Goal: Task Accomplishment & Management: Manage account settings

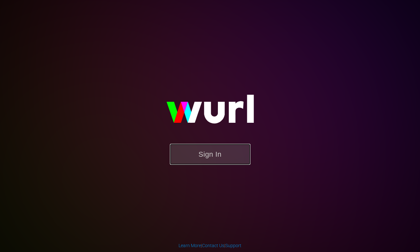
click at [223, 148] on button "Sign In" at bounding box center [210, 154] width 81 height 21
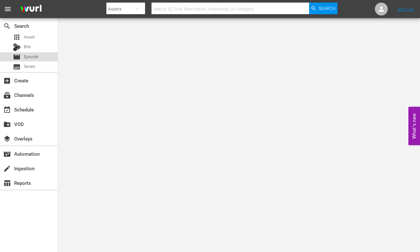
click at [39, 57] on div "movie Episode" at bounding box center [29, 56] width 58 height 9
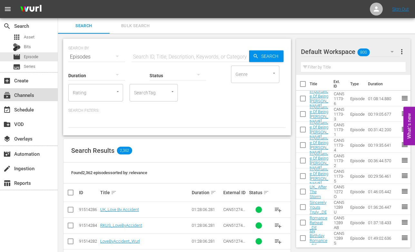
click at [34, 97] on div "subscriptions Channels" at bounding box center [18, 94] width 36 height 6
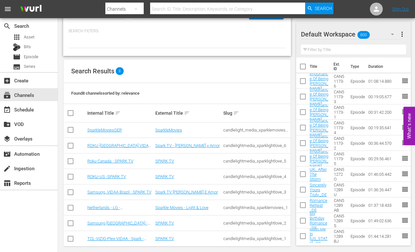
scroll to position [34, 0]
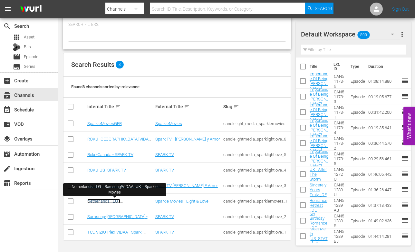
click at [93, 199] on link "Netherlands - LG - Samsung/VIDAA_UK - Sparkle Movies" at bounding box center [114, 205] width 55 height 15
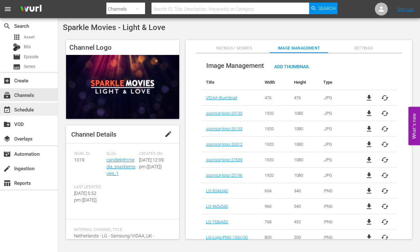
click at [24, 108] on div "event_available Schedule" at bounding box center [18, 108] width 36 height 6
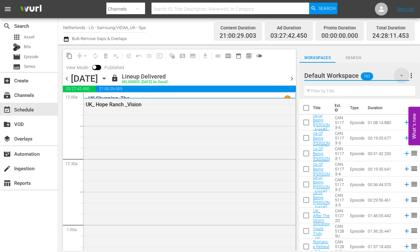
click at [402, 75] on icon "button" at bounding box center [402, 76] width 8 height 8
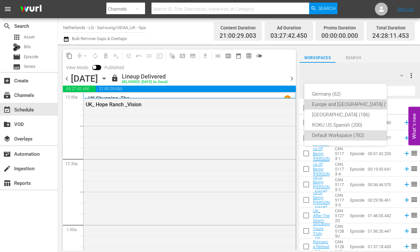
click at [328, 104] on div "Europe and [GEOGRAPHIC_DATA] (199)" at bounding box center [353, 104] width 83 height 10
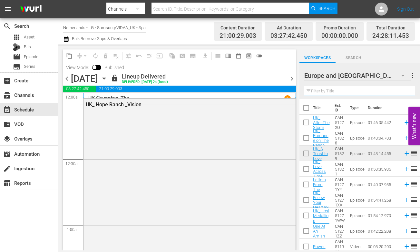
click at [323, 90] on input "text" at bounding box center [359, 91] width 111 height 10
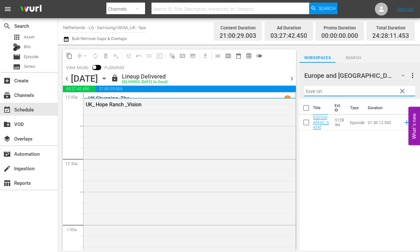
drag, startPoint x: 303, startPoint y: 88, endPoint x: 256, endPoint y: 87, distance: 46.5
click at [256, 87] on div "content_copy compress arrow_drop_down autorenew_outlined delete_forever_outline…" at bounding box center [239, 147] width 362 height 205
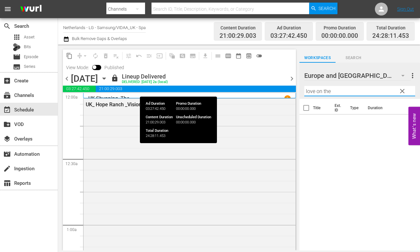
type input "love on the r"
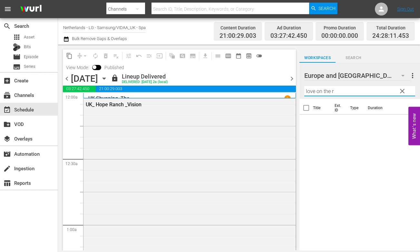
drag, startPoint x: 356, startPoint y: 88, endPoint x: 290, endPoint y: 89, distance: 65.8
click at [290, 89] on div "content_copy compress arrow_drop_down autorenew_outlined delete_forever_outline…" at bounding box center [239, 147] width 362 height 205
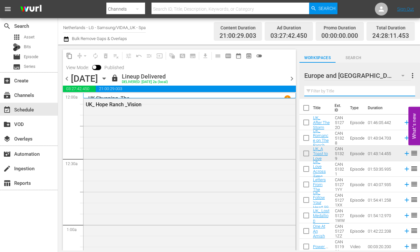
click at [323, 92] on input "text" at bounding box center [359, 91] width 111 height 10
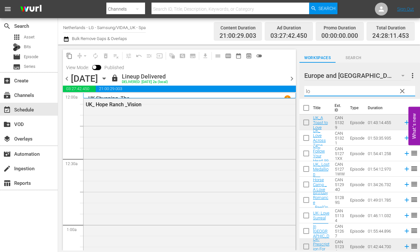
type input "l"
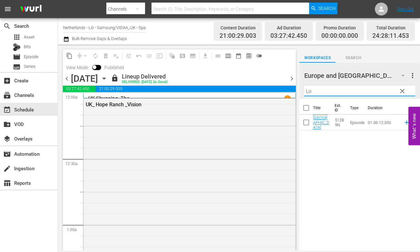
type input "L"
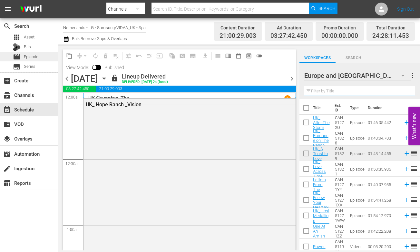
click at [37, 58] on span "Episode" at bounding box center [31, 57] width 15 height 6
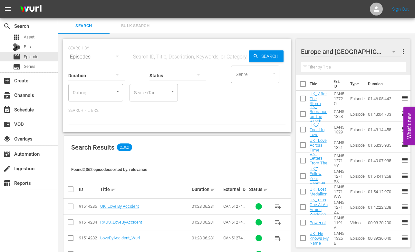
click at [152, 57] on input "text" at bounding box center [191, 56] width 118 height 15
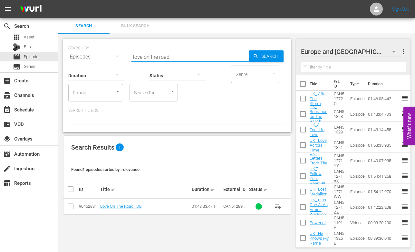
type input "love on the road"
click at [327, 65] on input "text" at bounding box center [353, 67] width 105 height 10
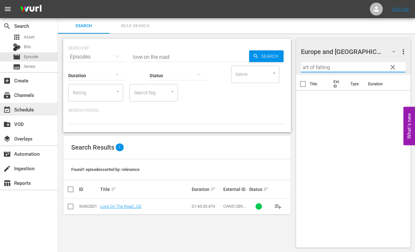
type input "art of falling"
click at [26, 114] on div "event_available Schedule" at bounding box center [29, 109] width 58 height 13
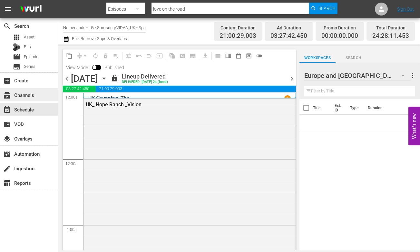
click at [33, 96] on div "subscriptions Channels" at bounding box center [18, 94] width 36 height 6
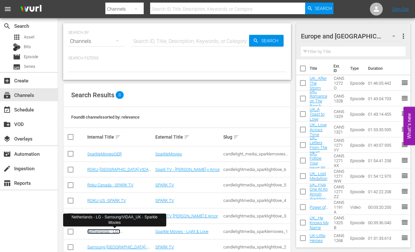
click at [102, 231] on link "Netherlands - LG - Samsung/VIDAA_UK - Sparkle Movies" at bounding box center [114, 236] width 55 height 15
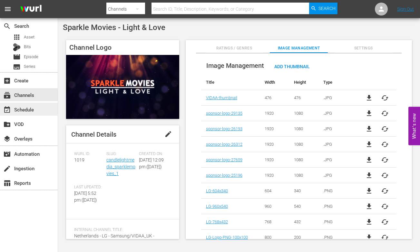
click at [26, 107] on div "event_available Schedule" at bounding box center [18, 108] width 36 height 6
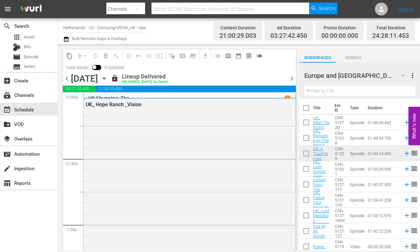
click at [315, 88] on input "text" at bounding box center [359, 91] width 111 height 10
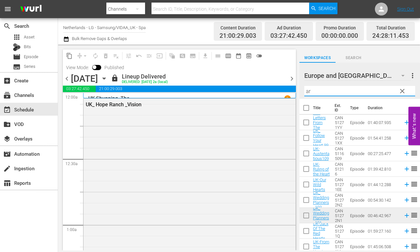
type input "a"
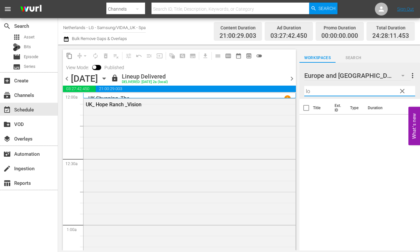
type input "l"
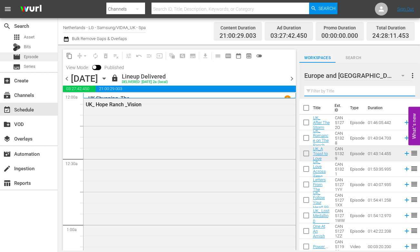
click at [37, 56] on span "Episode" at bounding box center [31, 57] width 15 height 6
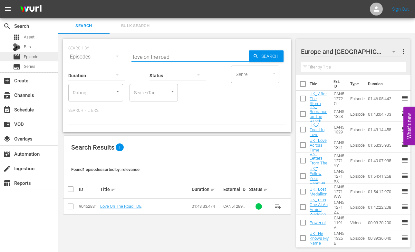
drag, startPoint x: 113, startPoint y: 54, endPoint x: 7, endPoint y: 54, distance: 105.8
click at [58, 0] on div "search Search apps Asset Bits movie Episode subtitles Series add_box Create sub…" at bounding box center [236, 0] width 357 height 0
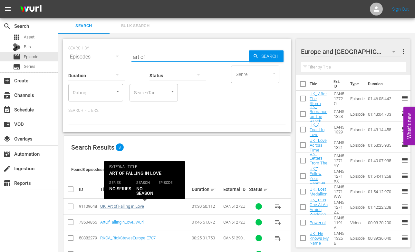
type input "art of"
click at [129, 207] on link "UK_Art of Falling in Love" at bounding box center [122, 206] width 44 height 5
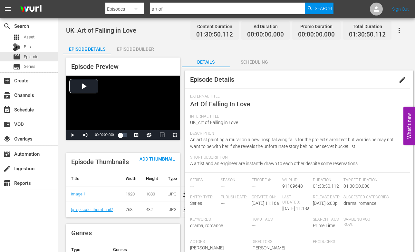
click at [136, 48] on div "Episode Builder" at bounding box center [135, 48] width 48 height 15
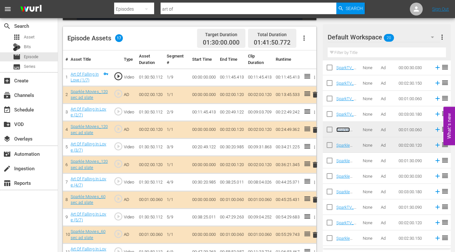
scroll to position [226, 0]
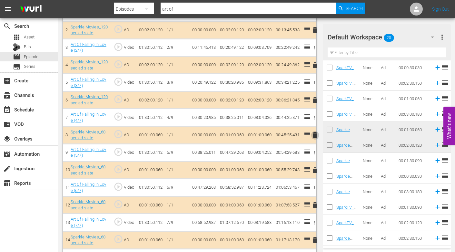
click at [314, 134] on span "delete" at bounding box center [315, 135] width 8 height 8
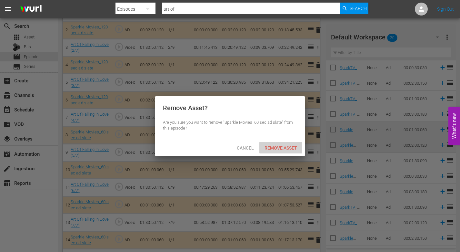
click at [287, 149] on span "Remove Asset" at bounding box center [280, 147] width 43 height 5
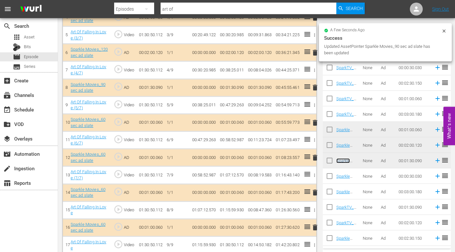
scroll to position [280, 0]
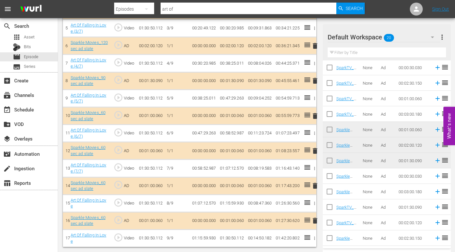
click at [314, 116] on span "delete" at bounding box center [315, 116] width 8 height 8
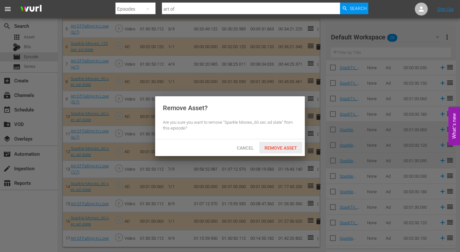
click at [282, 150] on div "Remove Asset" at bounding box center [280, 148] width 43 height 12
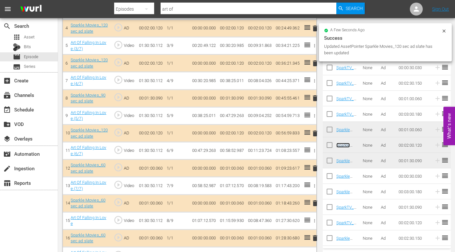
scroll to position [263, 0]
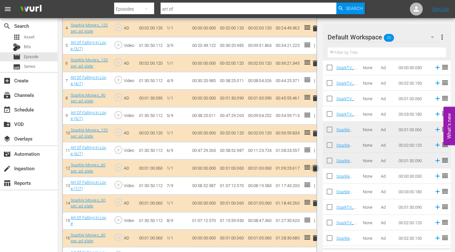
click at [314, 168] on span "delete" at bounding box center [315, 168] width 8 height 8
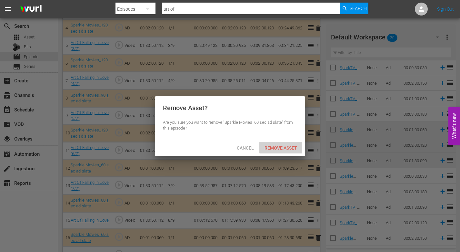
click at [283, 146] on span "Remove Asset" at bounding box center [280, 147] width 43 height 5
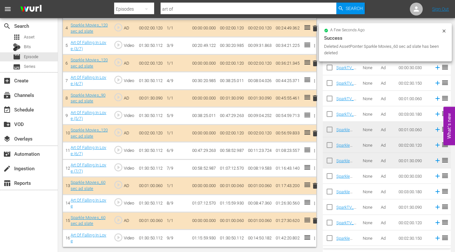
click at [315, 185] on span "delete" at bounding box center [315, 186] width 8 height 8
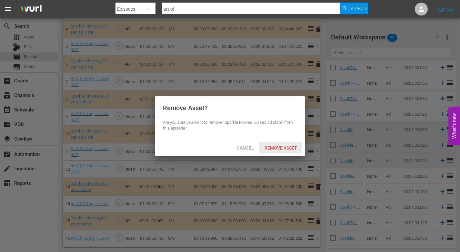
click at [277, 145] on span "Remove Asset" at bounding box center [280, 147] width 43 height 5
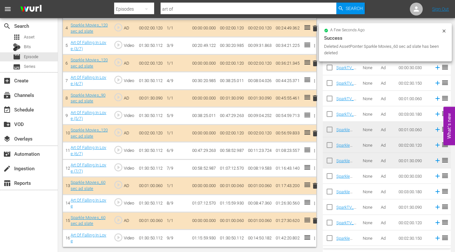
scroll to position [245, 0]
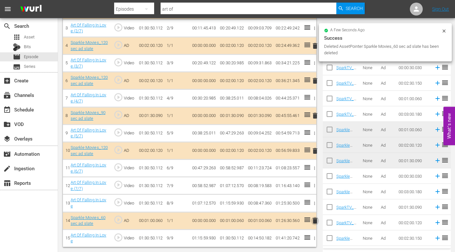
click at [315, 220] on span "delete" at bounding box center [315, 220] width 8 height 8
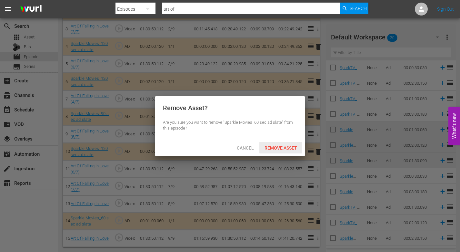
click at [284, 147] on span "Remove Asset" at bounding box center [280, 147] width 43 height 5
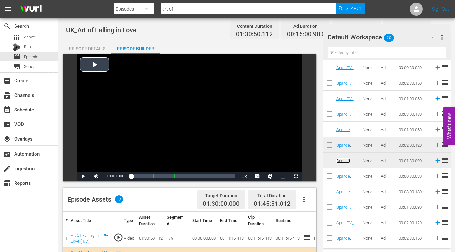
scroll to position [0, 0]
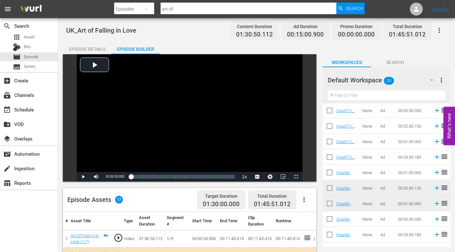
click at [420, 29] on icon "button" at bounding box center [439, 30] width 8 height 8
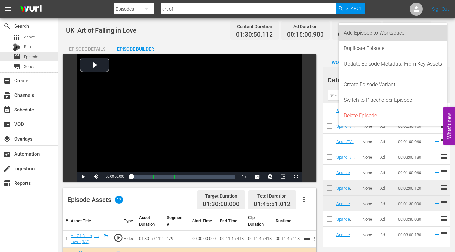
click at [378, 30] on div "Add Episode to Workspace" at bounding box center [393, 32] width 98 height 15
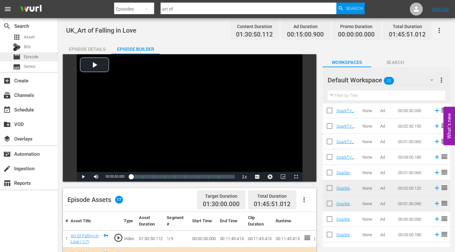
click at [36, 55] on span "Episode" at bounding box center [31, 57] width 15 height 6
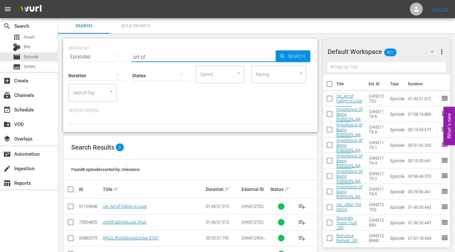
drag, startPoint x: 172, startPoint y: 55, endPoint x: -23, endPoint y: 54, distance: 194.5
click at [0, 54] on html "menu Sign Out search Search apps Asset Bits movie Episode subtitles Series add_…" at bounding box center [227, 126] width 455 height 252
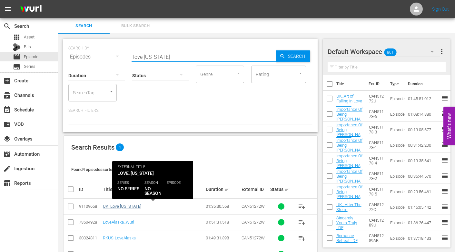
type input "love [US_STATE]"
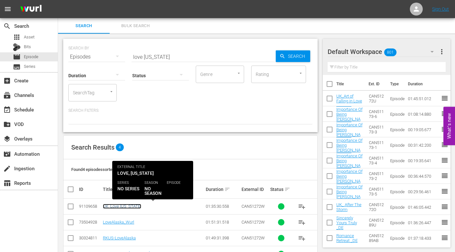
click at [118, 205] on link "UK_Love [US_STATE]" at bounding box center [122, 206] width 38 height 5
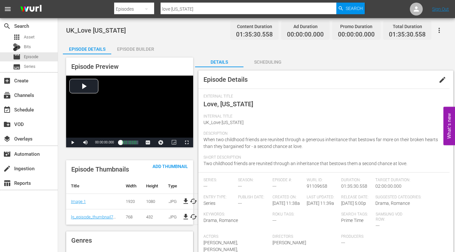
click at [420, 81] on span "edit" at bounding box center [443, 80] width 8 height 8
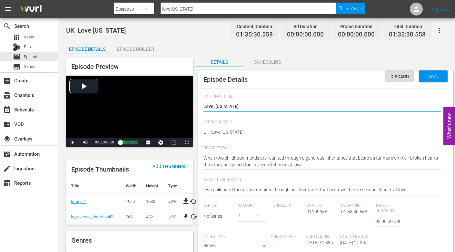
type input "No Series"
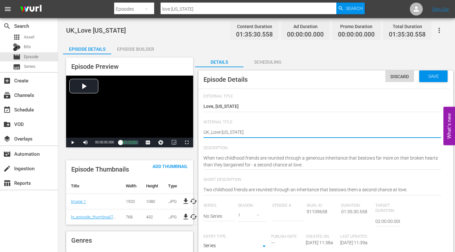
type textarea "UK_ Love [US_STATE]"
click at [420, 73] on div "Save" at bounding box center [433, 76] width 28 height 12
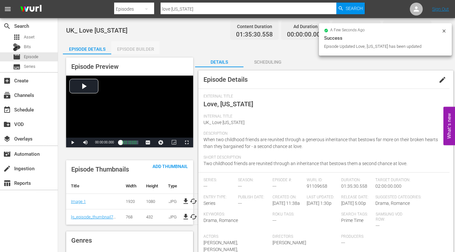
click at [129, 50] on div "Episode Builder" at bounding box center [135, 48] width 48 height 15
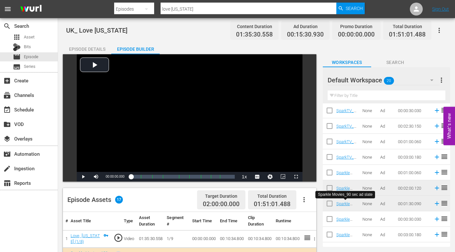
click at [420, 32] on icon "button" at bounding box center [439, 30] width 8 height 8
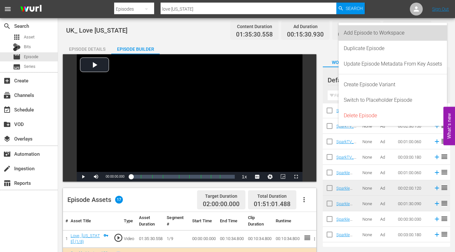
click at [347, 34] on div "Add Episode to Workspace" at bounding box center [393, 32] width 98 height 15
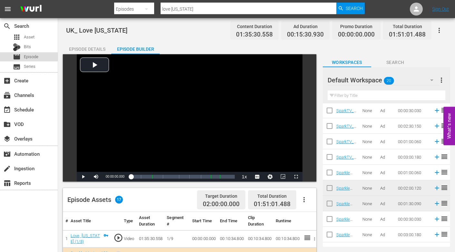
click at [33, 57] on span "Episode" at bounding box center [31, 57] width 15 height 6
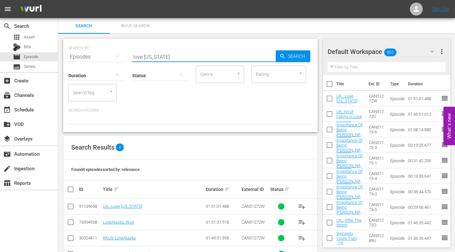
drag, startPoint x: 169, startPoint y: 57, endPoint x: 58, endPoint y: 57, distance: 111.3
click at [58, 0] on div "search Search apps Asset Bits movie Episode subtitles Series add_box Create sub…" at bounding box center [256, 0] width 397 height 0
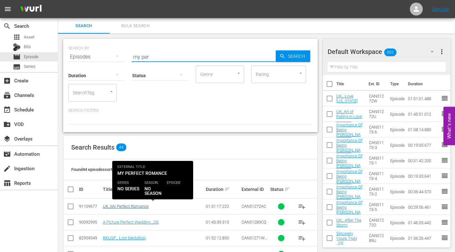
type input "my per"
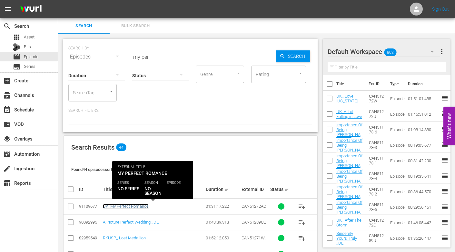
click at [124, 205] on link "UK_My Perfect Romance" at bounding box center [126, 206] width 46 height 5
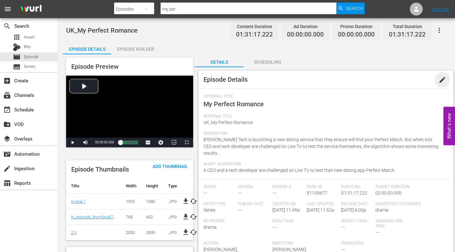
drag, startPoint x: 445, startPoint y: 78, endPoint x: 394, endPoint y: 82, distance: 50.5
click at [420, 77] on span "edit" at bounding box center [443, 80] width 8 height 8
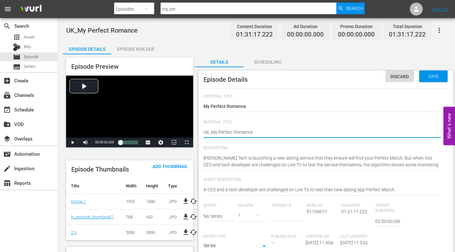
type textarea "UK_ My Perfect Romance"
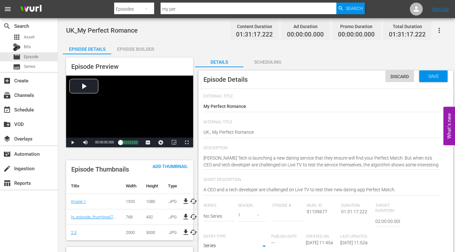
click at [323, 121] on span "Internal Title" at bounding box center [323, 122] width 238 height 5
click at [420, 75] on span "Save" at bounding box center [433, 76] width 21 height 5
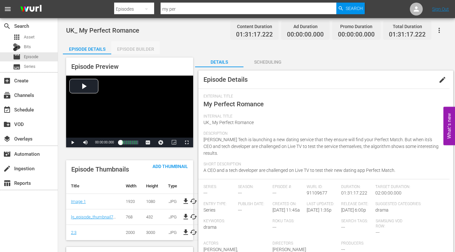
click at [129, 50] on div "Episode Builder" at bounding box center [135, 48] width 48 height 15
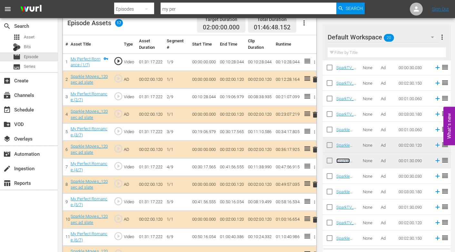
scroll to position [183, 0]
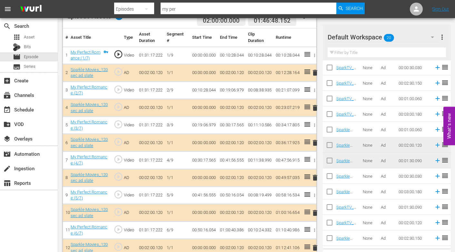
click at [315, 177] on span "delete" at bounding box center [315, 178] width 8 height 8
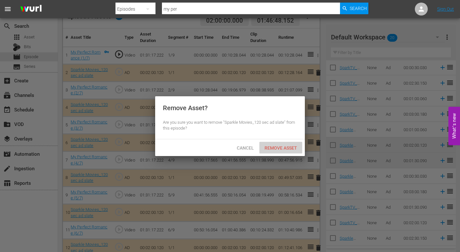
click at [280, 145] on span "Remove Asset" at bounding box center [280, 147] width 43 height 5
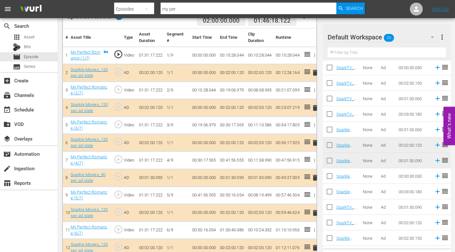
click at [329, 114] on input "checkbox" at bounding box center [330, 115] width 14 height 14
checkbox input "true"
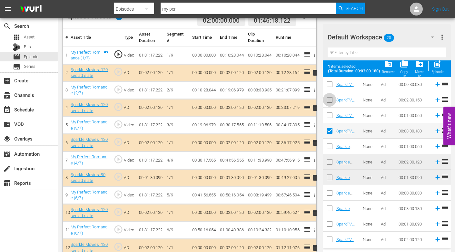
click at [328, 99] on input "checkbox" at bounding box center [330, 101] width 14 height 14
checkbox input "true"
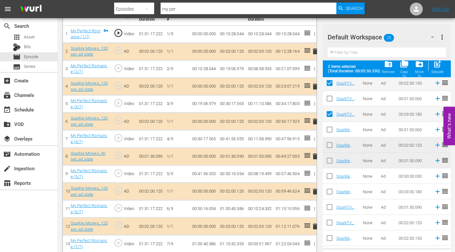
scroll to position [215, 0]
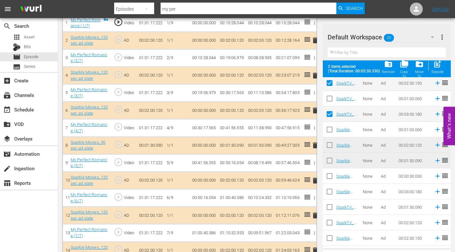
click at [331, 191] on input "checkbox" at bounding box center [330, 193] width 14 height 14
checkbox input "true"
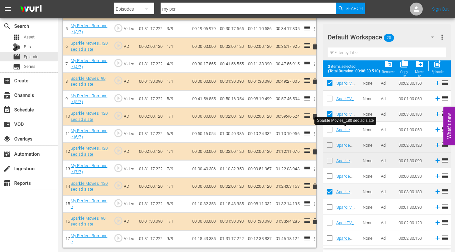
scroll to position [280, 0]
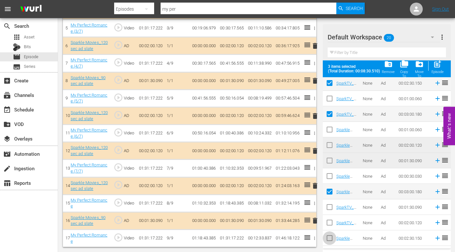
click at [328, 238] on input "checkbox" at bounding box center [330, 239] width 14 height 14
checkbox input "true"
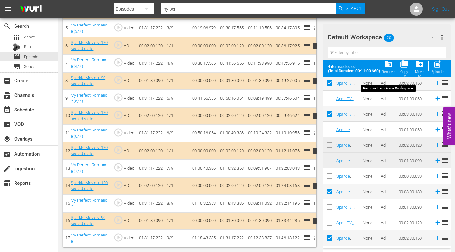
click at [389, 63] on span "folder_delete" at bounding box center [388, 64] width 9 height 9
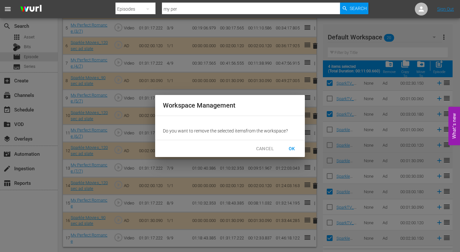
click at [292, 147] on span "OK" at bounding box center [292, 148] width 10 height 8
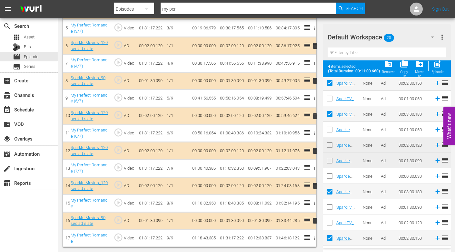
checkbox input "false"
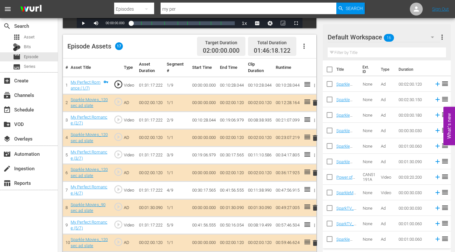
scroll to position [151, 0]
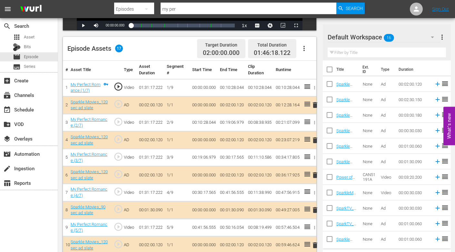
click at [329, 98] on input "checkbox" at bounding box center [330, 101] width 14 height 14
checkbox input "true"
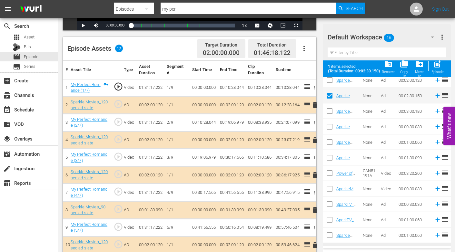
scroll to position [32, 0]
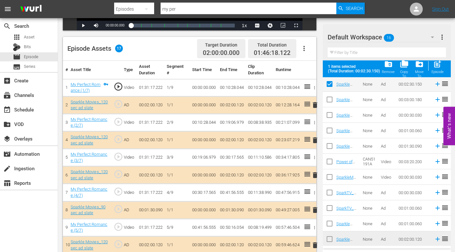
click at [330, 97] on input "checkbox" at bounding box center [330, 101] width 14 height 14
checkbox input "true"
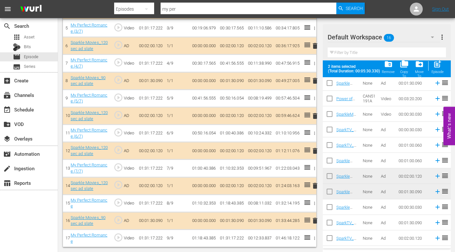
scroll to position [0, 0]
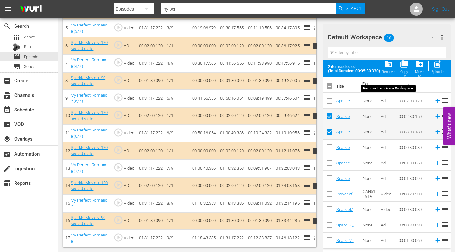
click at [389, 63] on span "folder_delete" at bounding box center [388, 64] width 9 height 9
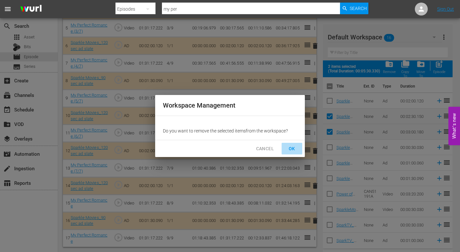
click at [292, 146] on span "OK" at bounding box center [292, 148] width 10 height 8
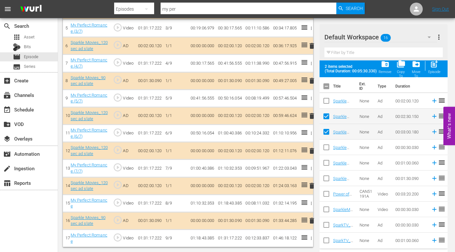
checkbox input "false"
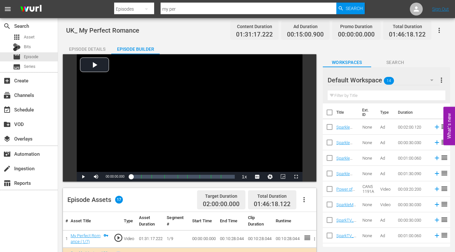
click at [420, 29] on icon "button" at bounding box center [439, 30] width 8 height 8
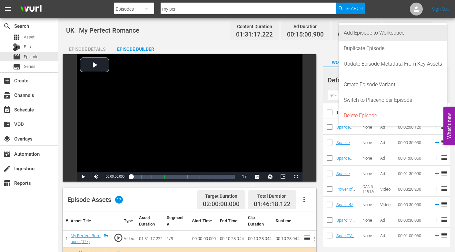
click at [403, 32] on div "Add Episode to Workspace" at bounding box center [393, 32] width 98 height 15
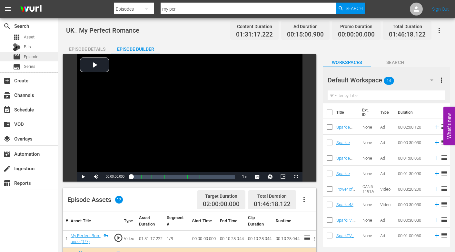
click at [40, 53] on div "movie Episode" at bounding box center [29, 56] width 58 height 9
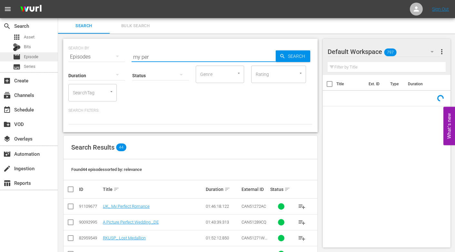
drag, startPoint x: 156, startPoint y: 56, endPoint x: 29, endPoint y: 58, distance: 126.8
click at [58, 0] on div "search Search apps Asset Bits movie Episode subtitles Series add_box Create sub…" at bounding box center [256, 0] width 397 height 0
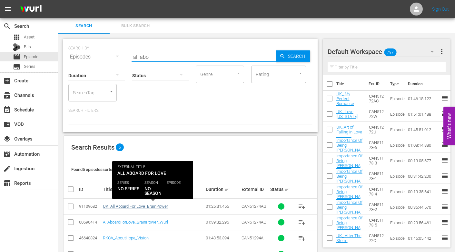
type input "all abo"
click at [145, 205] on link "UK_All Aboard For Love_BrainPower" at bounding box center [135, 206] width 65 height 5
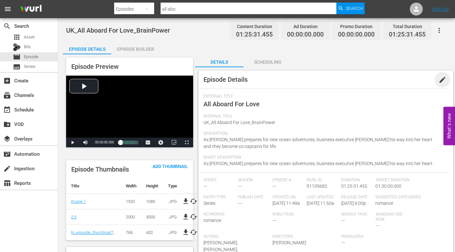
click at [420, 81] on span "edit" at bounding box center [443, 80] width 8 height 8
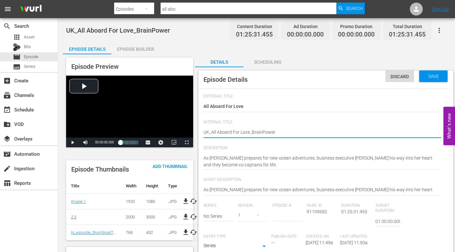
type textarea "UK_ All Aboard For Love_BrainPower"
click at [251, 131] on textarea "UK_All Aboard For Love_BrainPower" at bounding box center [323, 133] width 238 height 8
type textarea "UK_ All Aboard For Love _BrainPower"
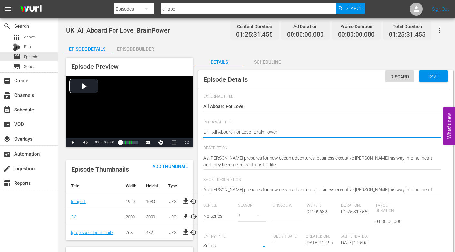
click at [357, 120] on span "Internal Title" at bounding box center [323, 122] width 238 height 5
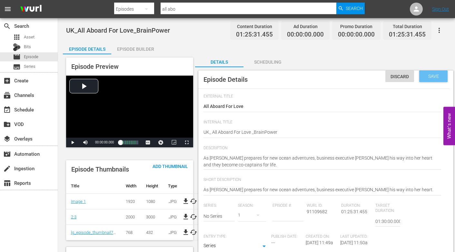
click at [420, 78] on span "Save" at bounding box center [433, 76] width 21 height 5
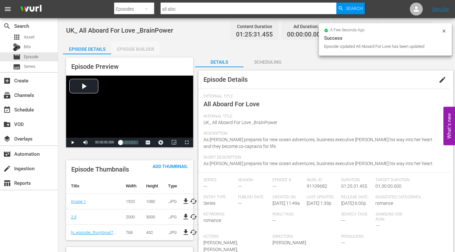
click at [136, 47] on div "Episode Builder" at bounding box center [135, 48] width 48 height 15
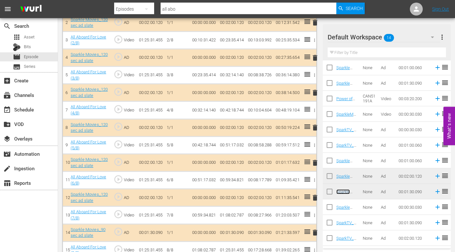
scroll to position [245, 0]
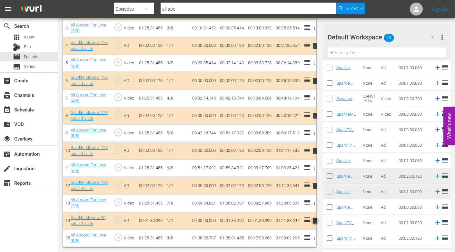
click at [315, 219] on span "delete" at bounding box center [315, 220] width 8 height 8
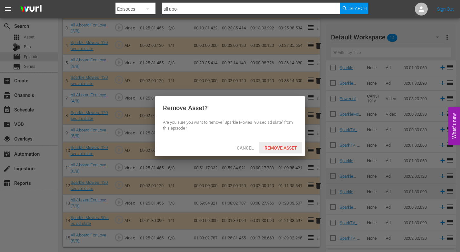
click at [274, 146] on span "Remove Asset" at bounding box center [280, 147] width 43 height 5
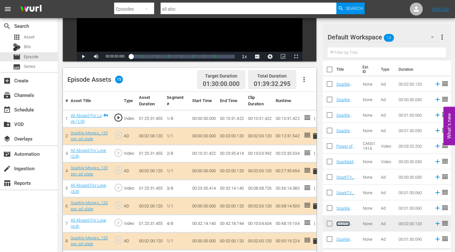
scroll to position [116, 0]
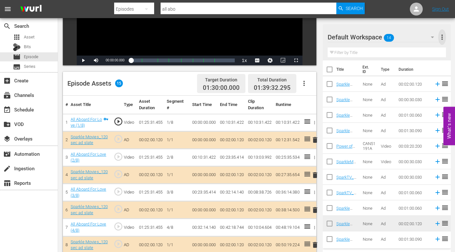
click at [420, 35] on span "more_vert" at bounding box center [442, 37] width 8 height 8
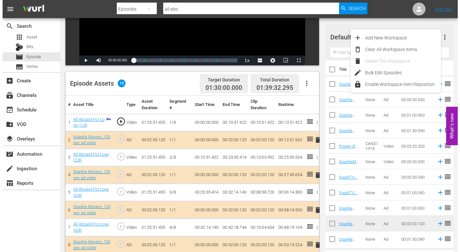
scroll to position [0, 0]
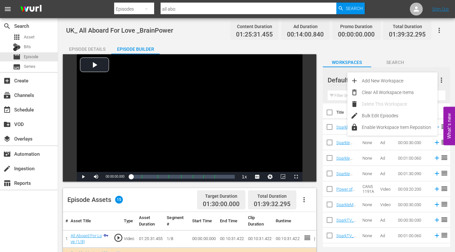
click at [420, 31] on icon "button" at bounding box center [439, 30] width 8 height 8
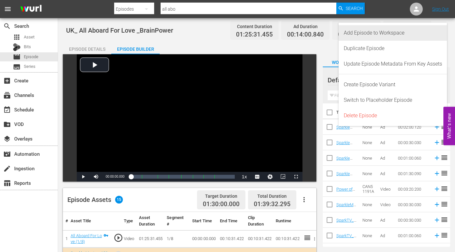
click at [385, 32] on div "Add Episode to Workspace" at bounding box center [393, 32] width 98 height 15
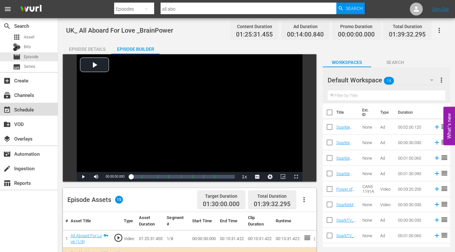
click at [27, 110] on div "event_available Schedule" at bounding box center [18, 108] width 36 height 6
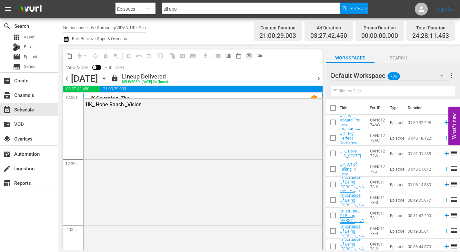
click at [333, 121] on input "checkbox" at bounding box center [333, 124] width 14 height 14
checkbox input "true"
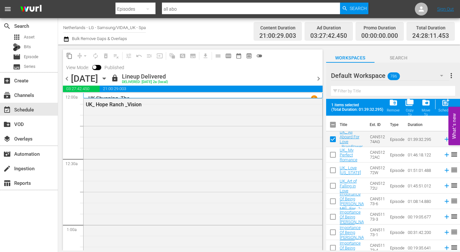
click at [331, 155] on input "checkbox" at bounding box center [333, 156] width 14 height 14
checkbox input "true"
click at [333, 170] on input "checkbox" at bounding box center [333, 171] width 14 height 14
checkbox input "true"
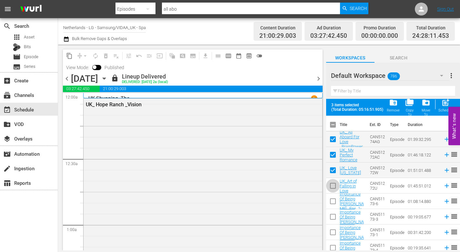
click at [335, 186] on input "checkbox" at bounding box center [333, 187] width 14 height 14
checkbox input "true"
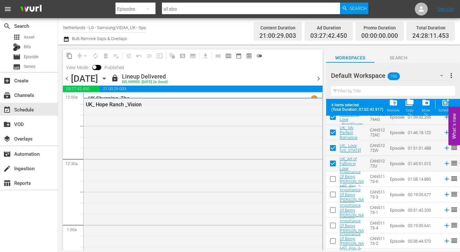
scroll to position [32, 0]
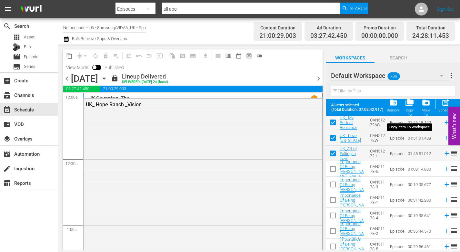
click at [410, 103] on span "folder_copy" at bounding box center [409, 102] width 9 height 9
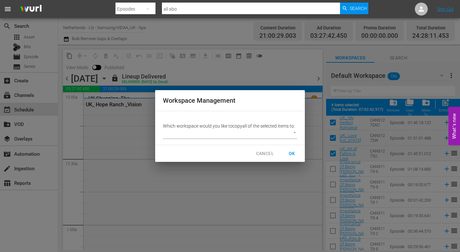
click at [295, 130] on body "menu Search By Episodes Search ID, Title, Description, Keywords, or Category al…" at bounding box center [230, 126] width 460 height 252
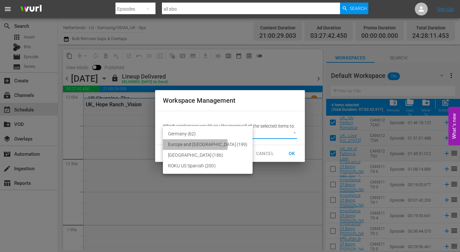
click at [193, 144] on li "Europe and [GEOGRAPHIC_DATA] (199)" at bounding box center [208, 144] width 90 height 11
type input "2215"
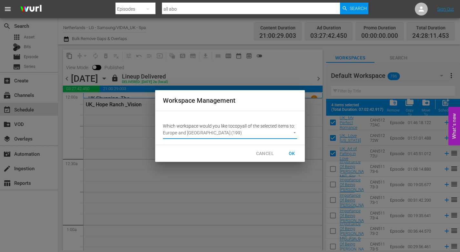
click at [291, 154] on span "OK" at bounding box center [292, 153] width 10 height 8
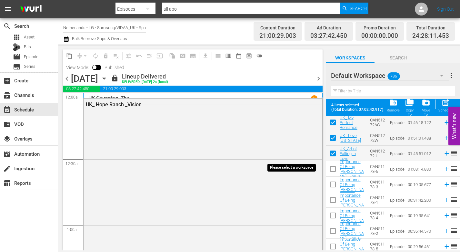
checkbox input "false"
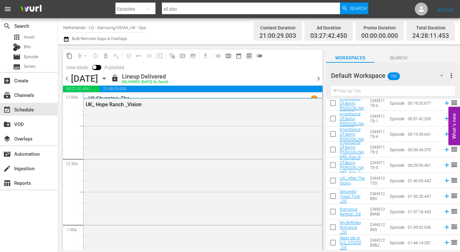
scroll to position [0, 0]
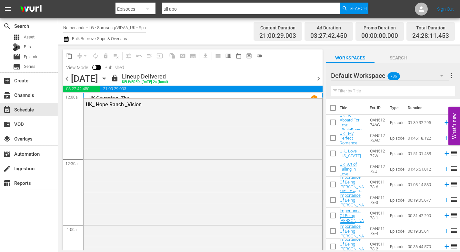
click at [335, 122] on input "checkbox" at bounding box center [333, 124] width 14 height 14
checkbox input "true"
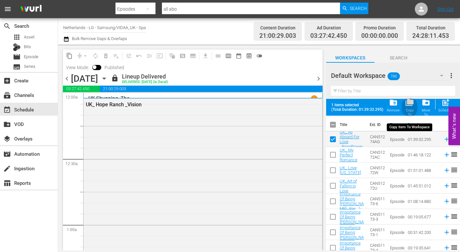
click at [409, 103] on span "folder_copy" at bounding box center [409, 102] width 9 height 9
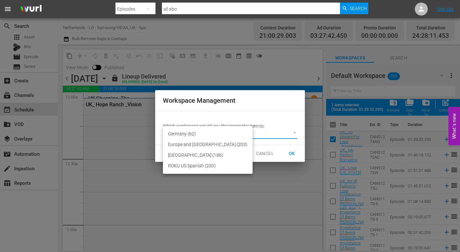
click at [295, 132] on body "menu Search By Episodes Search ID, Title, Description, Keywords, or Category al…" at bounding box center [230, 126] width 460 height 252
drag, startPoint x: 181, startPoint y: 142, endPoint x: 218, endPoint y: 143, distance: 37.4
click at [181, 142] on li "Europe and [GEOGRAPHIC_DATA] (203)" at bounding box center [208, 144] width 90 height 11
type input "2215"
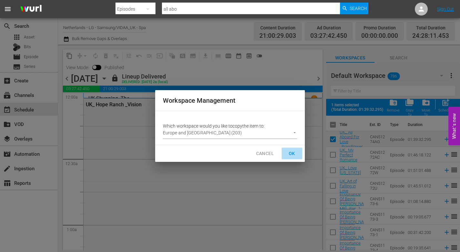
click at [294, 151] on span "OK" at bounding box center [292, 153] width 10 height 8
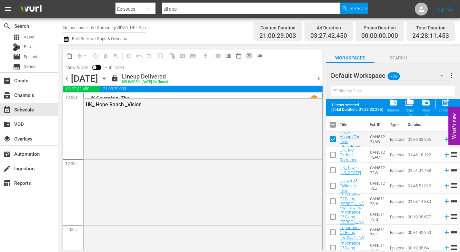
click at [333, 184] on input "checkbox" at bounding box center [333, 187] width 14 height 14
checkbox input "true"
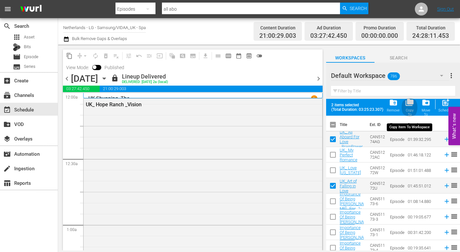
click at [410, 104] on span "folder_copy" at bounding box center [409, 102] width 9 height 9
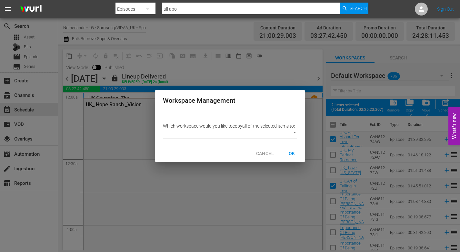
click at [293, 132] on body "menu Search By Episodes Search ID, Title, Description, Keywords, or Category al…" at bounding box center [230, 126] width 460 height 252
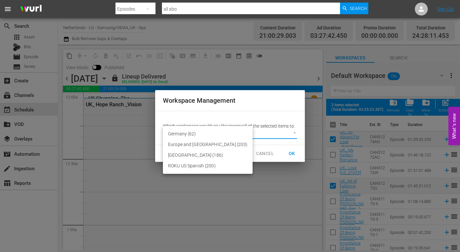
click at [186, 144] on li "Europe and [GEOGRAPHIC_DATA] (203)" at bounding box center [208, 144] width 90 height 11
type input "2215"
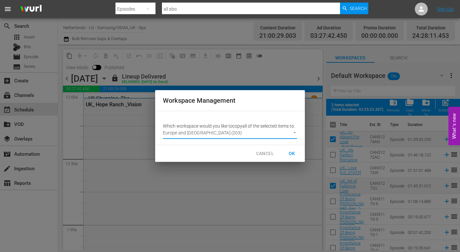
click at [294, 151] on span "OK" at bounding box center [292, 153] width 10 height 8
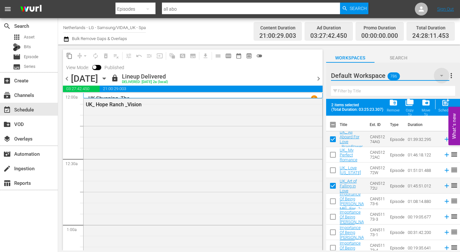
click at [420, 76] on icon "button" at bounding box center [441, 76] width 3 height 2
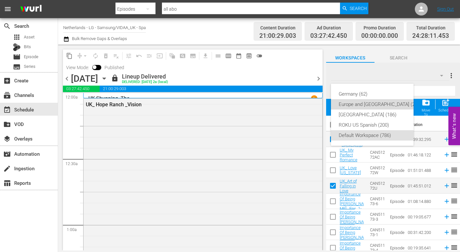
click at [347, 104] on div "Europe and [GEOGRAPHIC_DATA] (203)" at bounding box center [380, 104] width 83 height 10
checkbox input "false"
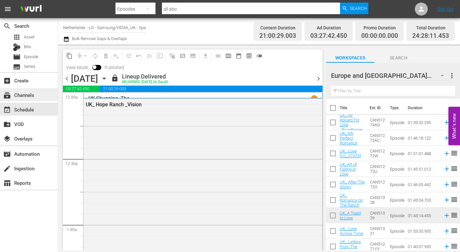
click at [32, 94] on div "subscriptions Channels" at bounding box center [18, 94] width 36 height 6
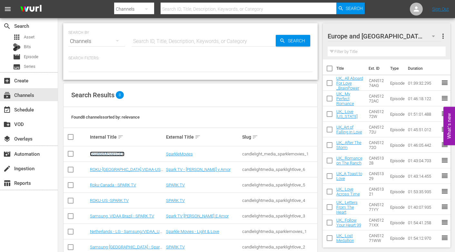
click at [115, 153] on link "SparkleMoviesGER" at bounding box center [107, 153] width 35 height 5
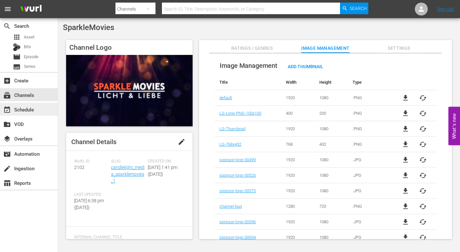
click at [33, 107] on div "event_available Schedule" at bounding box center [18, 108] width 36 height 6
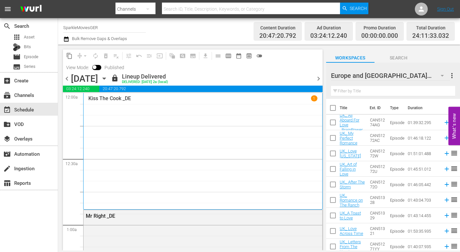
click at [344, 90] on input "text" at bounding box center [393, 91] width 124 height 10
click at [420, 75] on icon "button" at bounding box center [442, 76] width 8 height 8
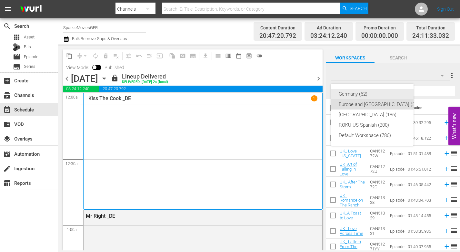
click at [346, 92] on div "Germany (62)" at bounding box center [380, 94] width 83 height 10
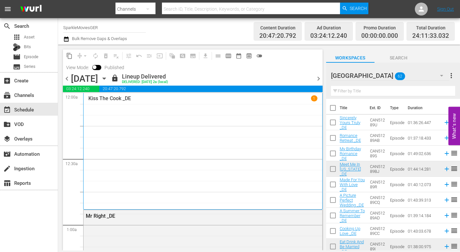
click at [346, 91] on input "text" at bounding box center [393, 91] width 124 height 10
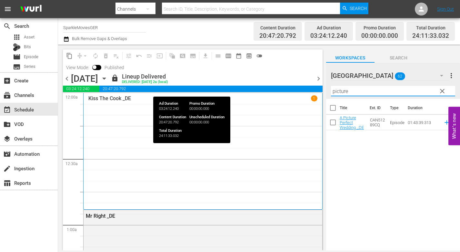
drag, startPoint x: 355, startPoint y: 88, endPoint x: 239, endPoint y: 88, distance: 115.5
click at [239, 88] on div "content_copy compress arrow_drop_down autorenew_outlined delete_forever_outline…" at bounding box center [259, 147] width 402 height 205
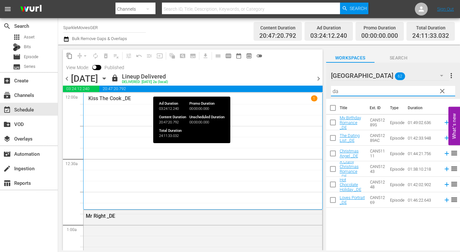
type input "d"
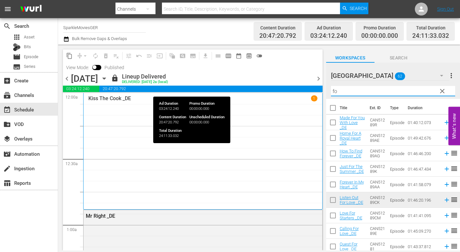
type input "f"
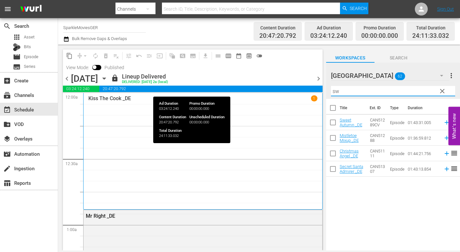
type input "s"
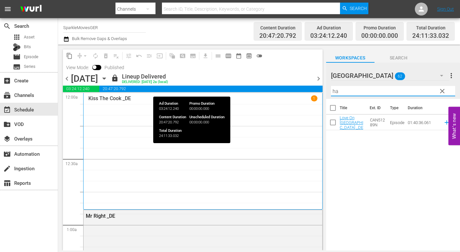
type input "h"
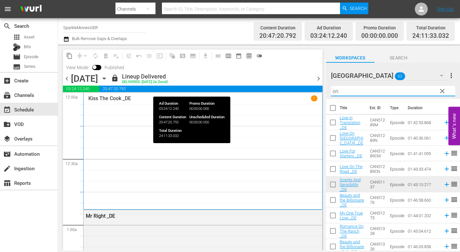
type input "o"
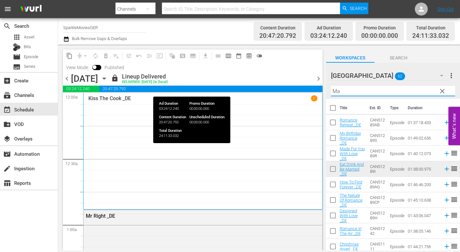
type input "M"
